Goal: Register for event/course

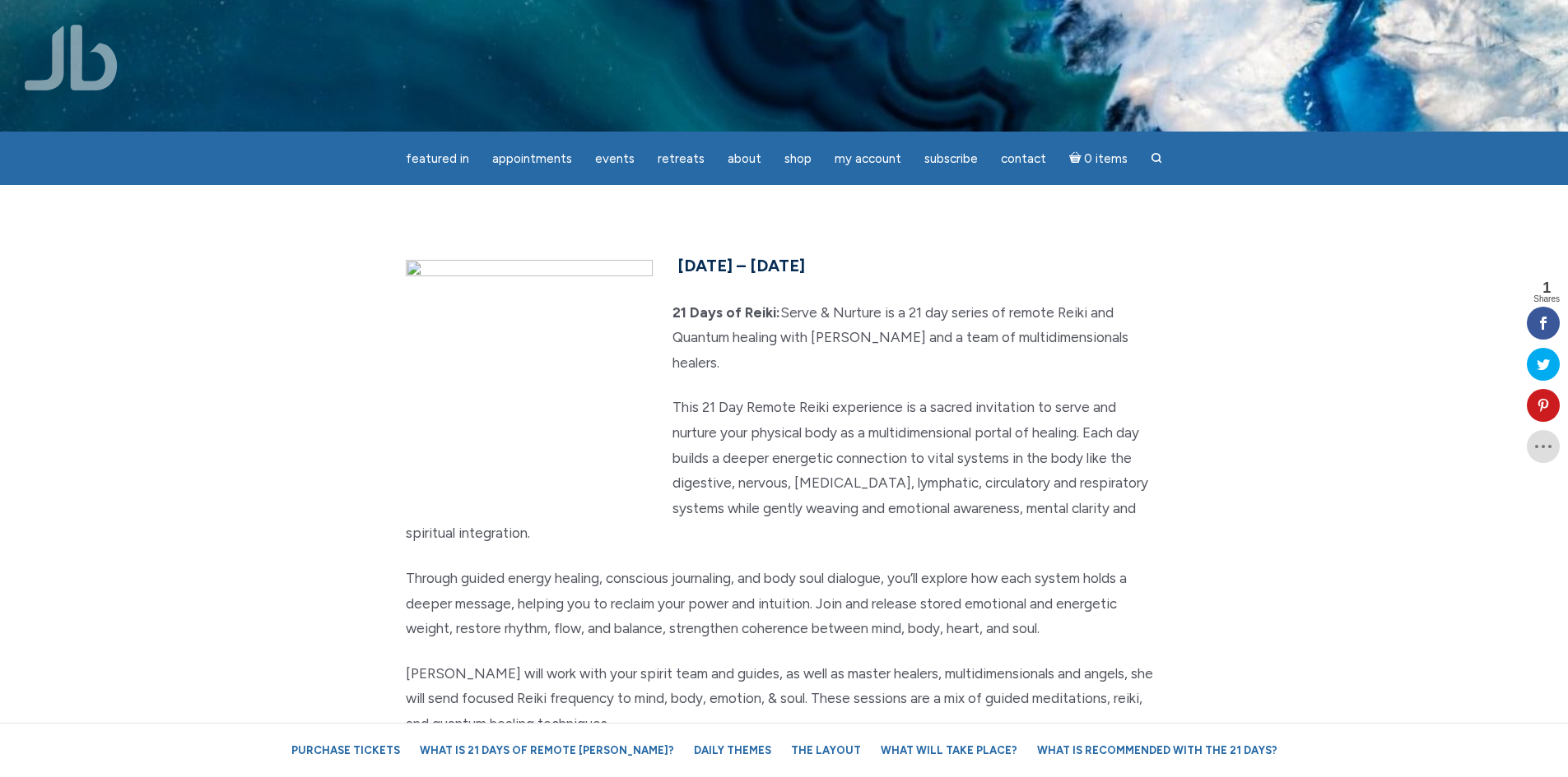
drag, startPoint x: 950, startPoint y: 280, endPoint x: 972, endPoint y: 518, distance: 239.0
click at [978, 532] on div "[DATE] – [DATE] 21 Days of Reiki: Serve & Nurture is a 21 day series of remote …" at bounding box center [784, 576] width 782 height 651
click at [979, 458] on p "This 21 Day Remote Reiki experience is a sacred invitation to serve and nurture…" at bounding box center [784, 470] width 757 height 151
drag, startPoint x: 916, startPoint y: 250, endPoint x: 903, endPoint y: 505, distance: 255.3
click at [903, 505] on section "[DATE] – [DATE] 21 Days of Reiki: Serve & Nurture is a 21 day series of remote …" at bounding box center [784, 576] width 1568 height 783
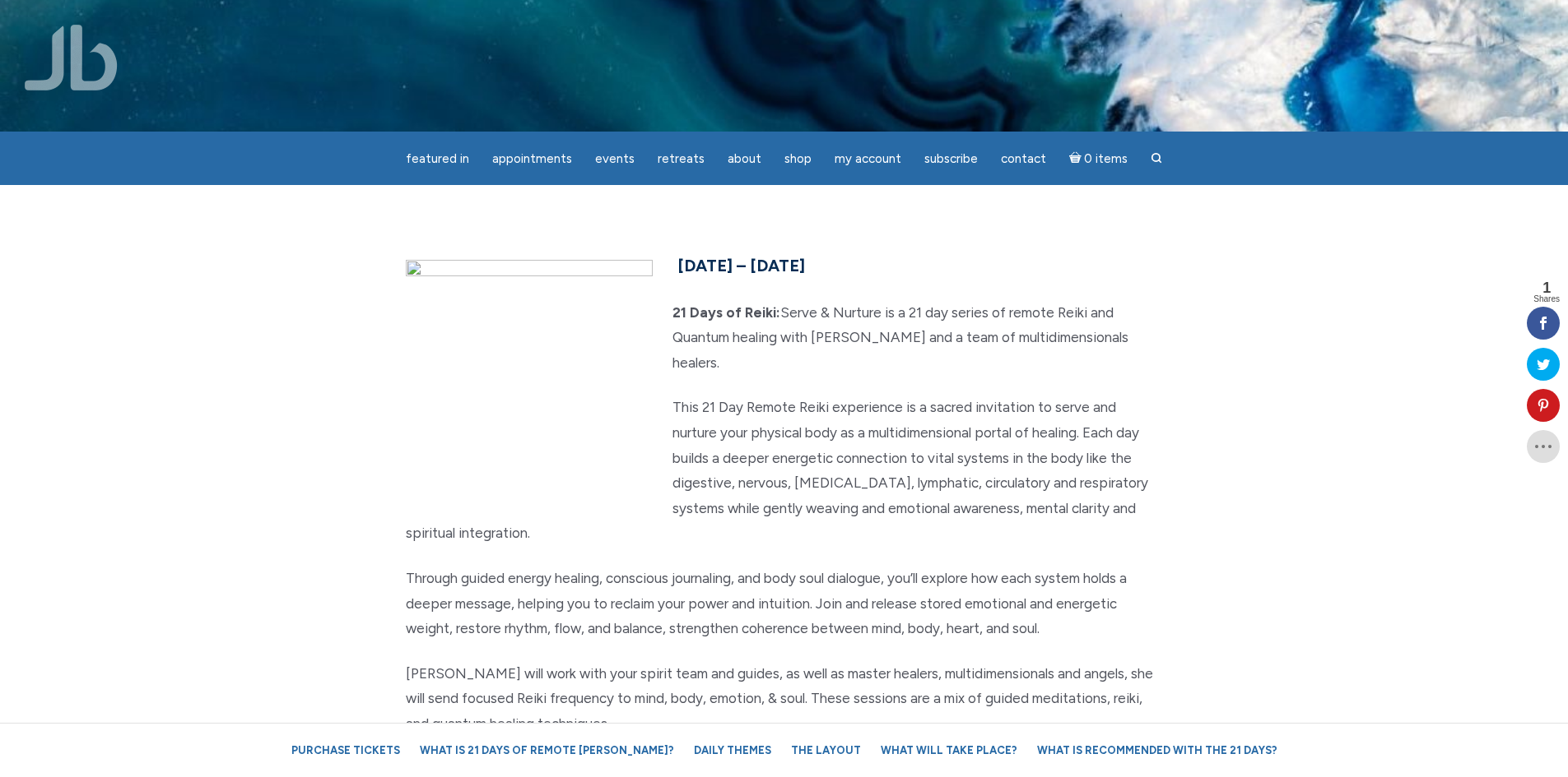
click at [903, 504] on p "This 21 Day Remote Reiki experience is a sacred invitation to serve and nurture…" at bounding box center [784, 470] width 757 height 151
click at [915, 456] on p "This 21 Day Remote Reiki experience is a sacred invitation to serve and nurture…" at bounding box center [784, 470] width 757 height 151
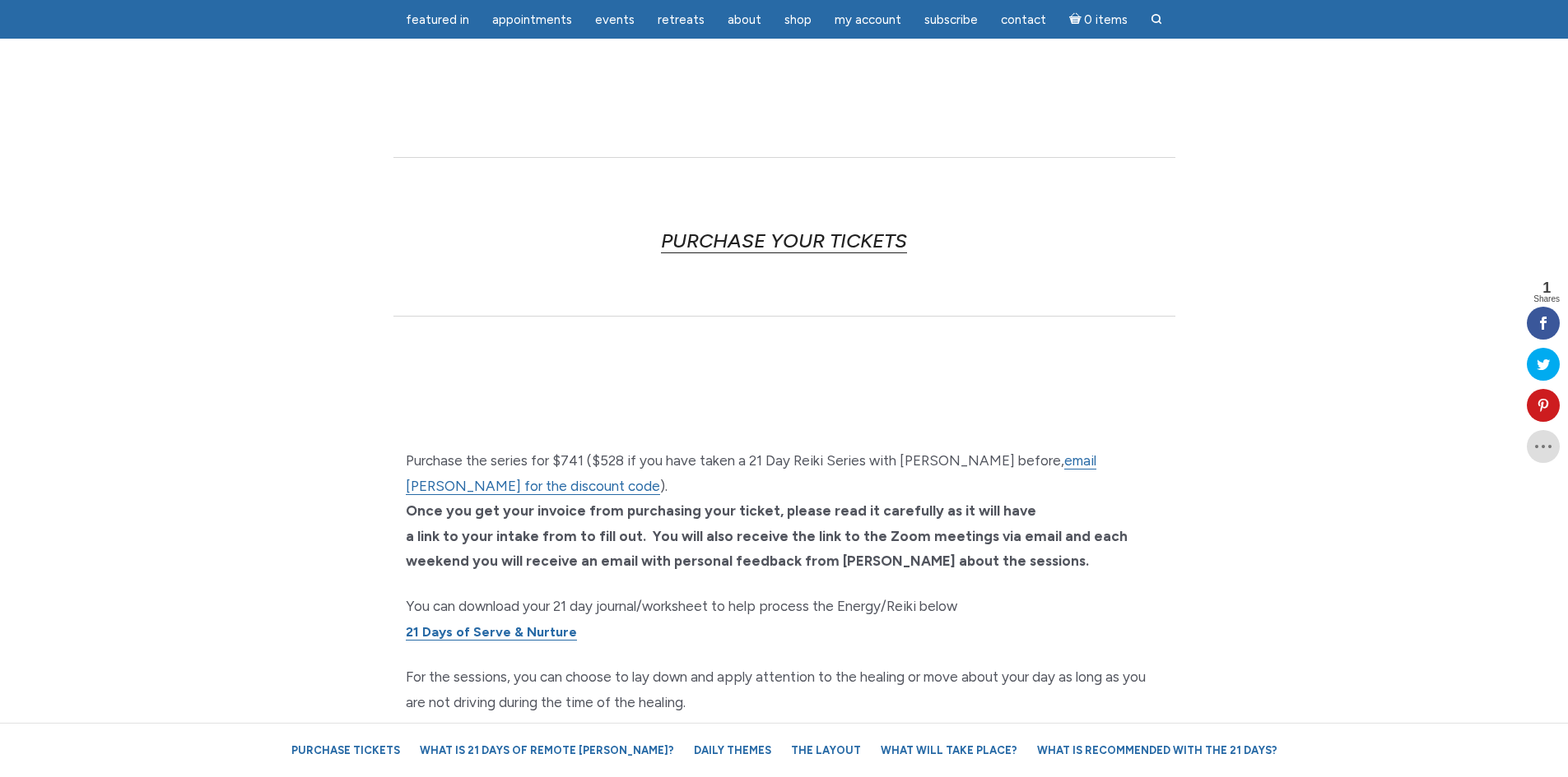
click at [812, 228] on link "PURCHASE YOUR TICKETS" at bounding box center [783, 241] width 246 height 25
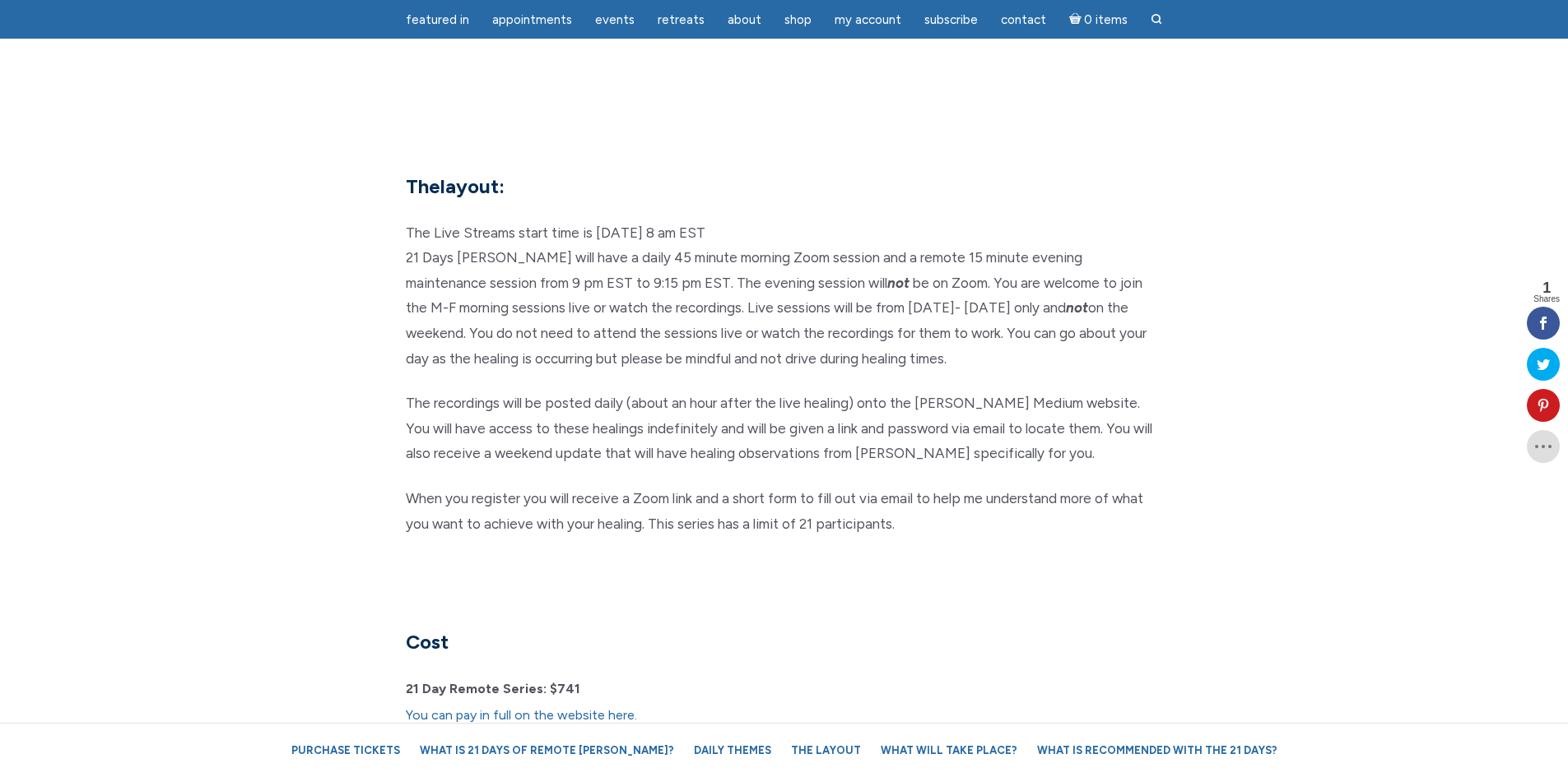
scroll to position [4763, 0]
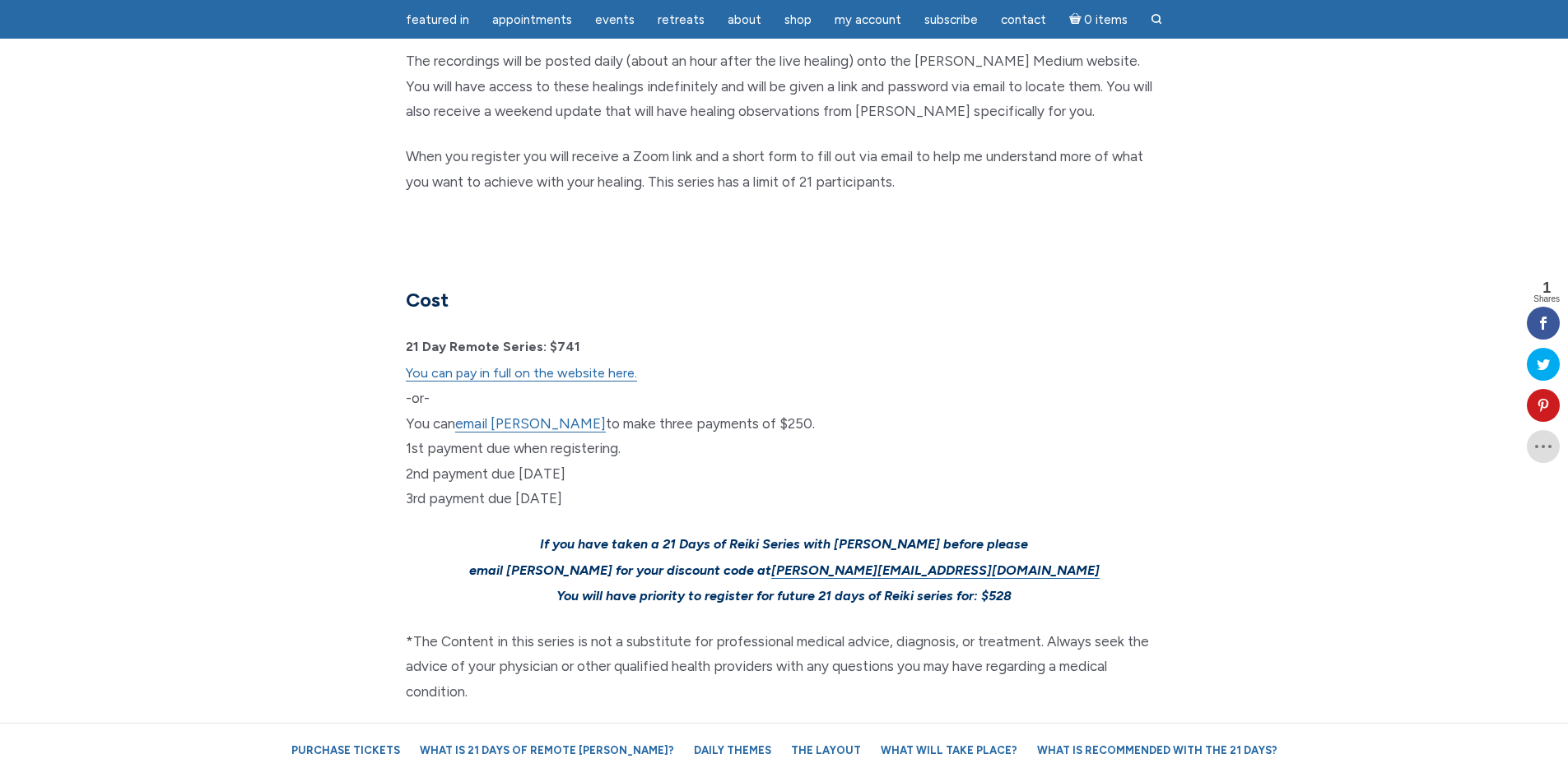
drag, startPoint x: 790, startPoint y: 257, endPoint x: 790, endPoint y: 441, distance: 184.0
click at [780, 486] on div "The layout: The Live Streams start time is [DATE] 8 am EST 21 Days Reiki will h…" at bounding box center [784, 278] width 782 height 895
click at [793, 435] on p "21 Day Remote Series: $741 You can pay in full on the website here. -or- You ca…" at bounding box center [784, 422] width 757 height 178
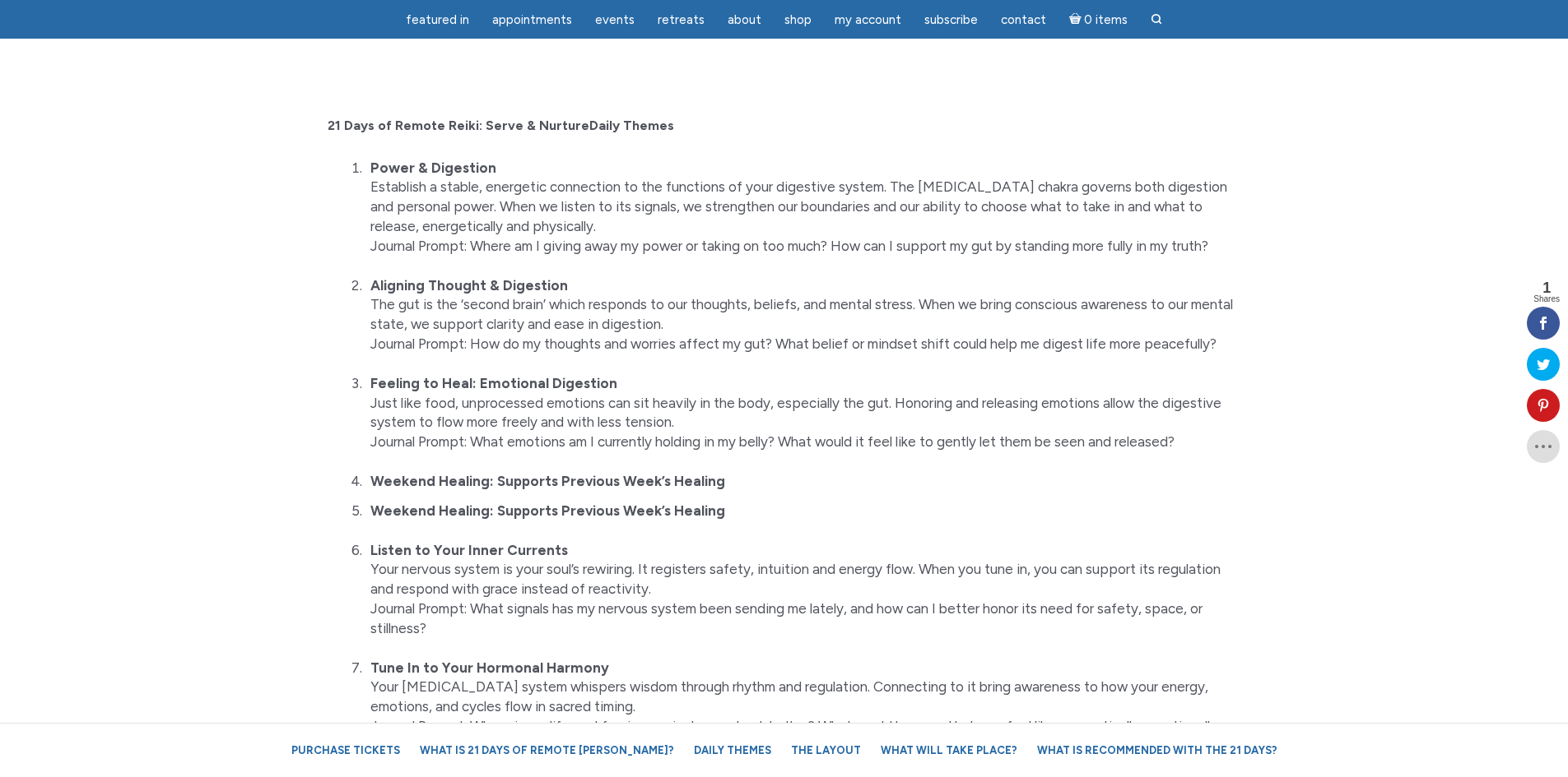
scroll to position [0, 0]
